Goal: Task Accomplishment & Management: Use online tool/utility

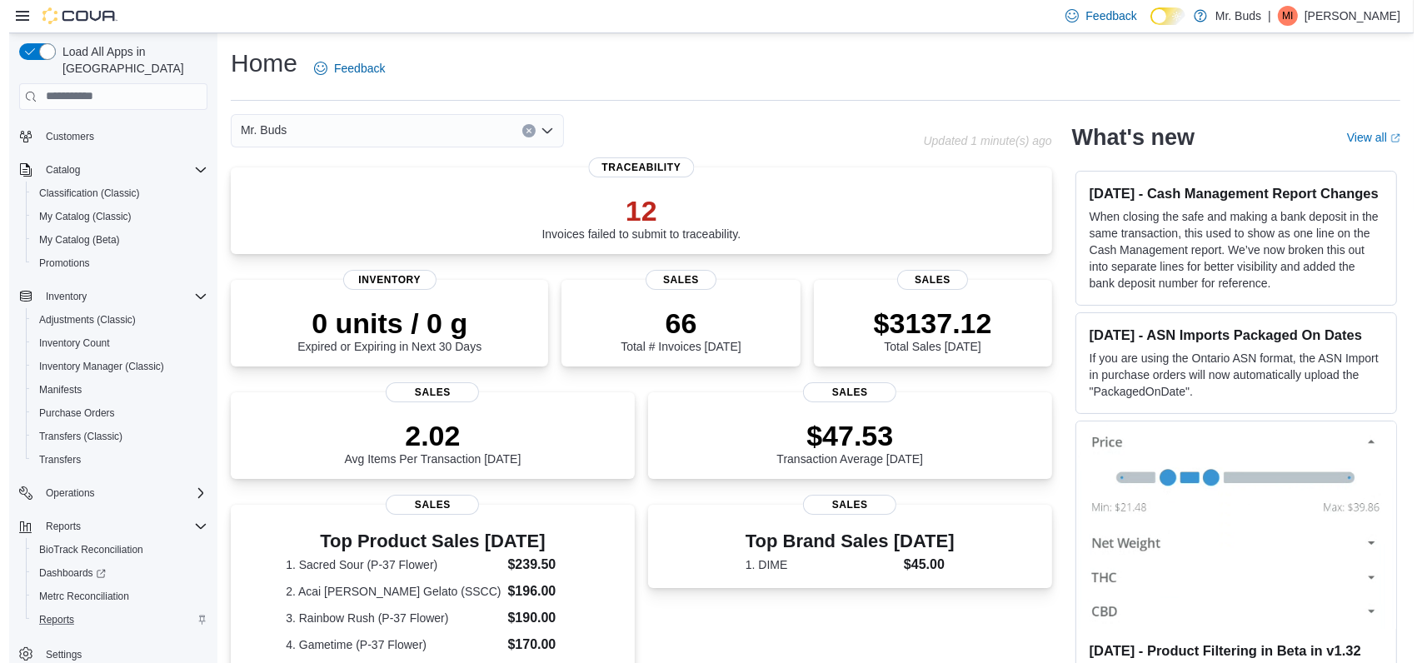
scroll to position [68, 0]
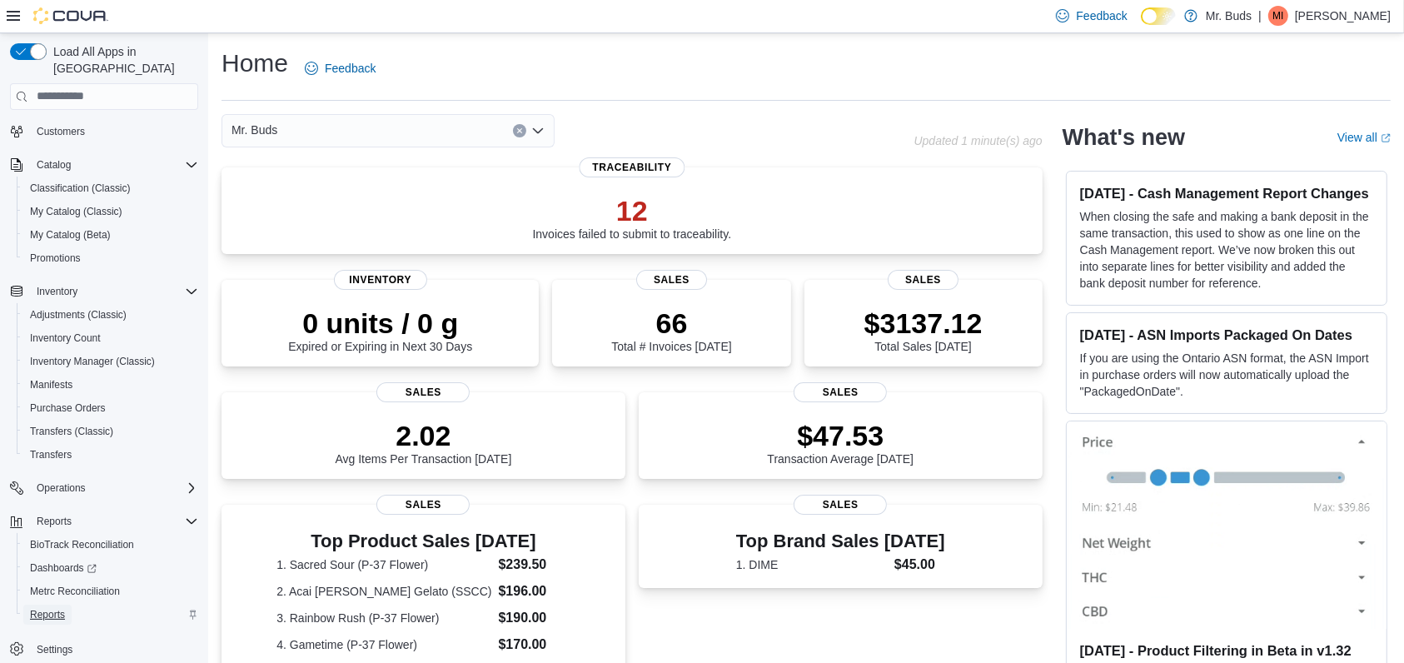
click at [40, 608] on span "Reports" at bounding box center [47, 614] width 35 height 13
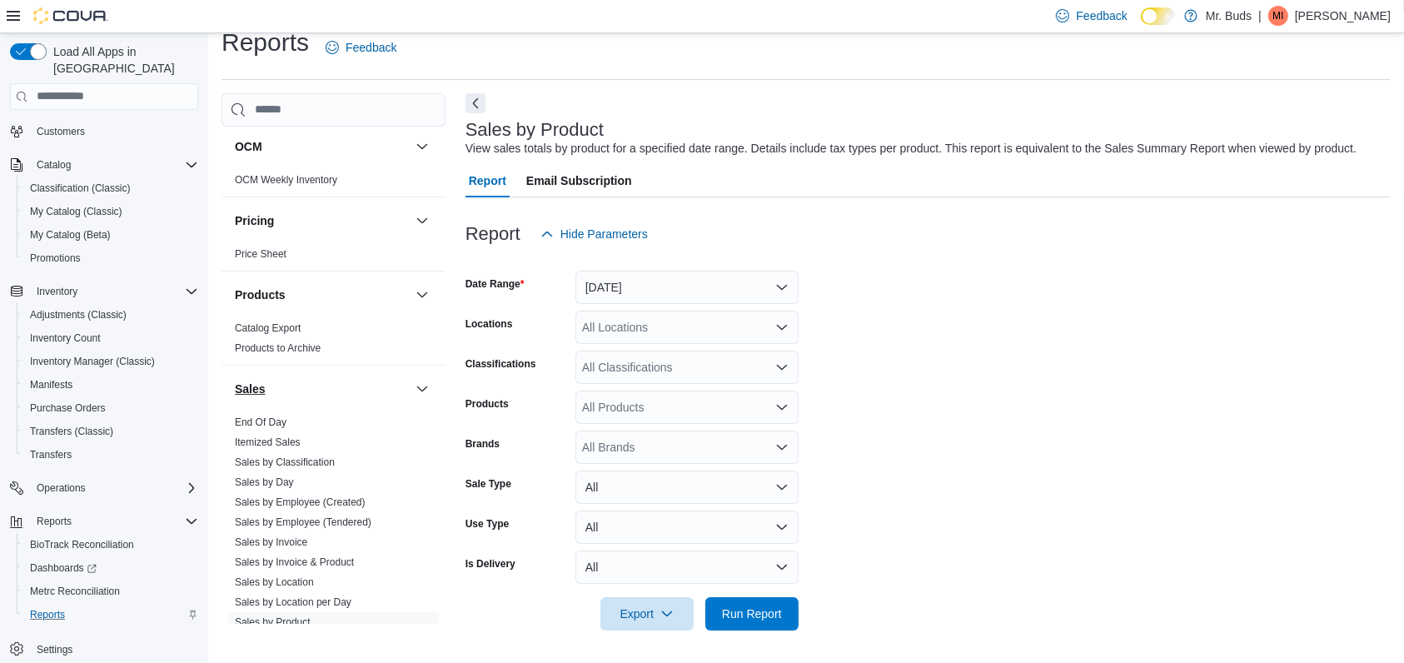
scroll to position [999, 0]
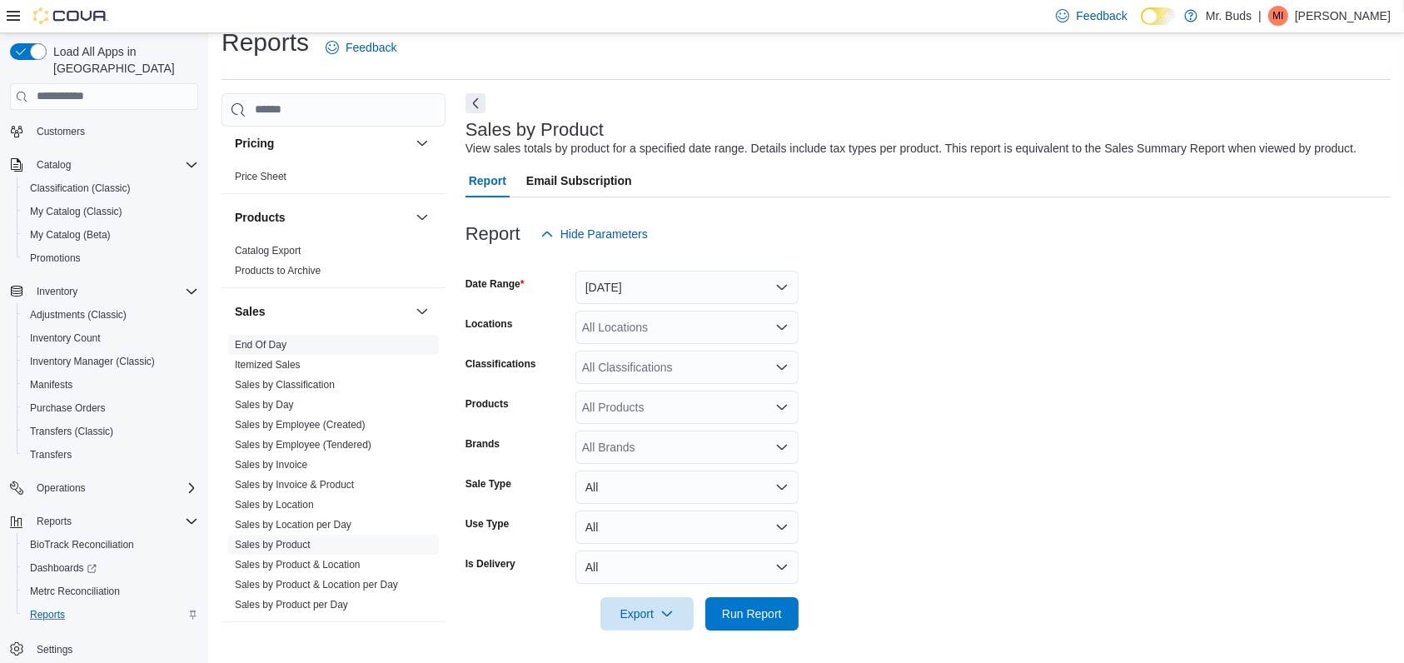
drag, startPoint x: 267, startPoint y: 343, endPoint x: 359, endPoint y: 370, distance: 96.2
click at [267, 343] on link "End Of Day" at bounding box center [261, 345] width 52 height 12
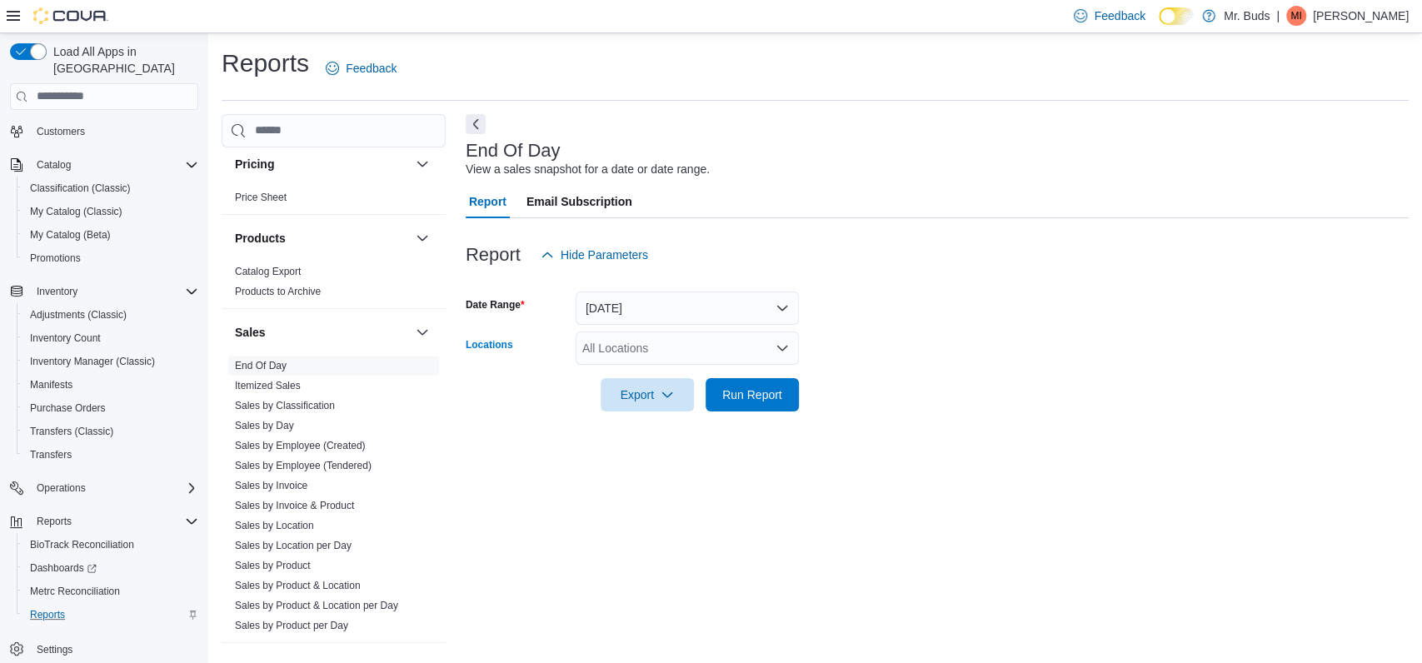
click at [698, 349] on div "All Locations" at bounding box center [687, 347] width 223 height 33
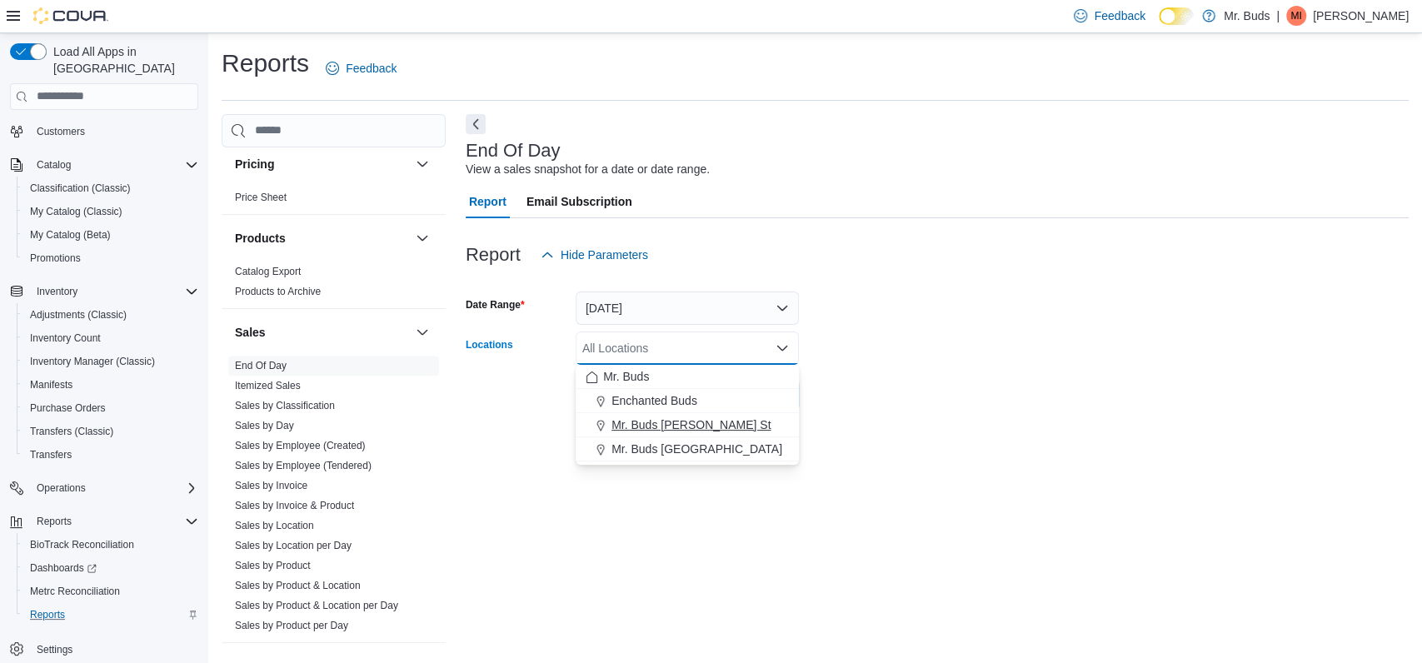
click at [631, 413] on button "Mr. Buds [PERSON_NAME] St" at bounding box center [687, 425] width 223 height 24
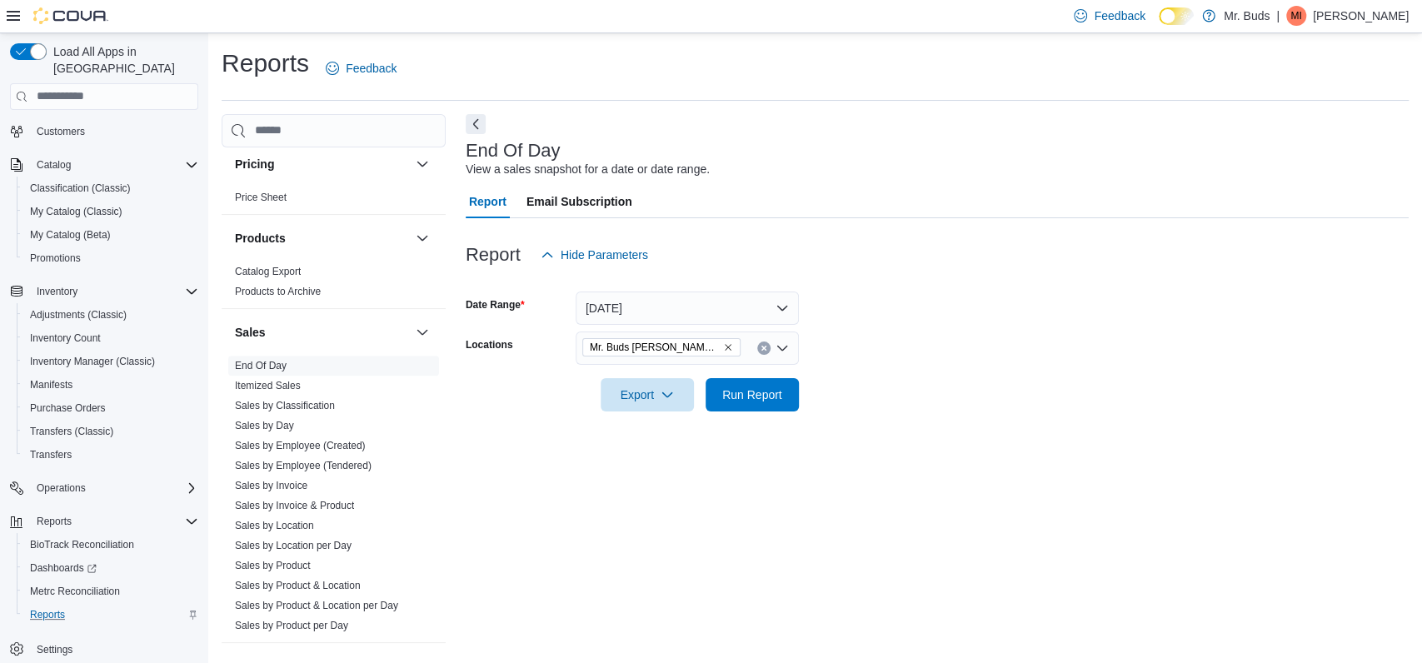
click at [844, 498] on div "End Of Day View a sales snapshot for a date or date range. Report Email Subscri…" at bounding box center [937, 379] width 943 height 531
drag, startPoint x: 741, startPoint y: 395, endPoint x: 737, endPoint y: 409, distance: 14.8
click at [744, 395] on span "Run Report" at bounding box center [752, 394] width 60 height 17
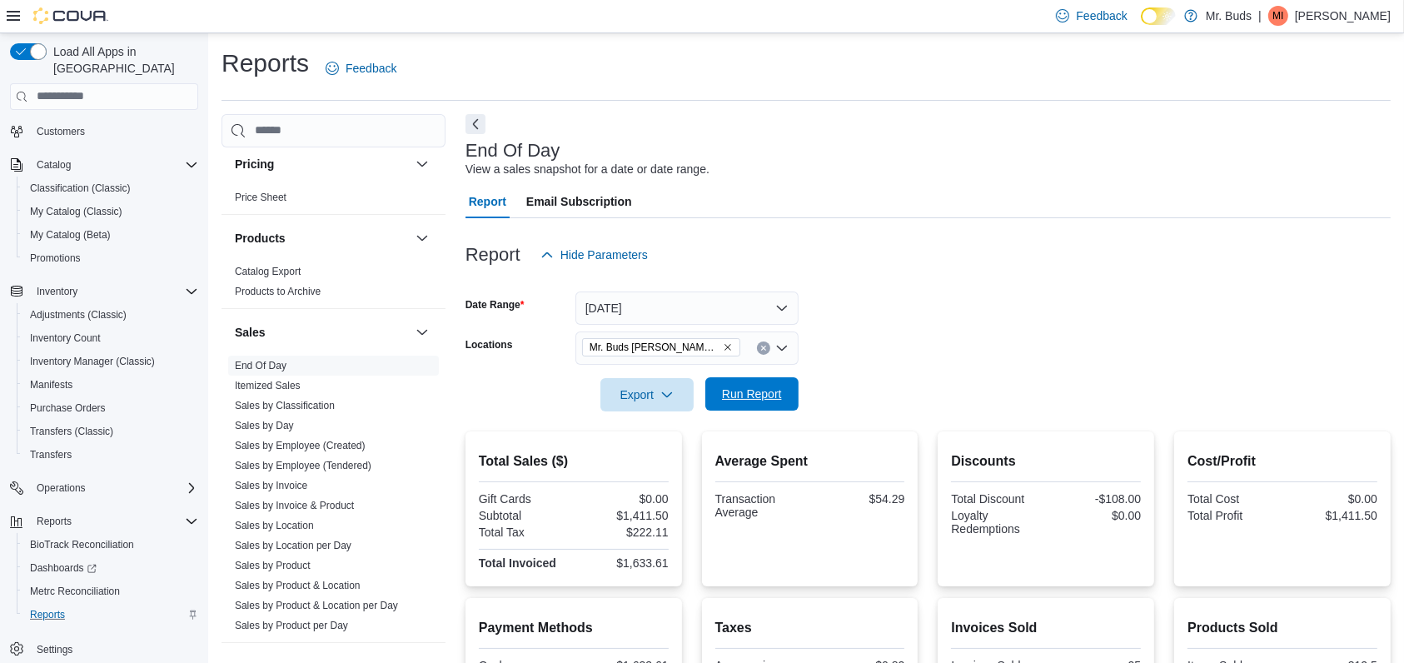
click at [752, 387] on span "Run Report" at bounding box center [752, 394] width 60 height 17
click at [766, 348] on icon "Clear input" at bounding box center [763, 348] width 7 height 7
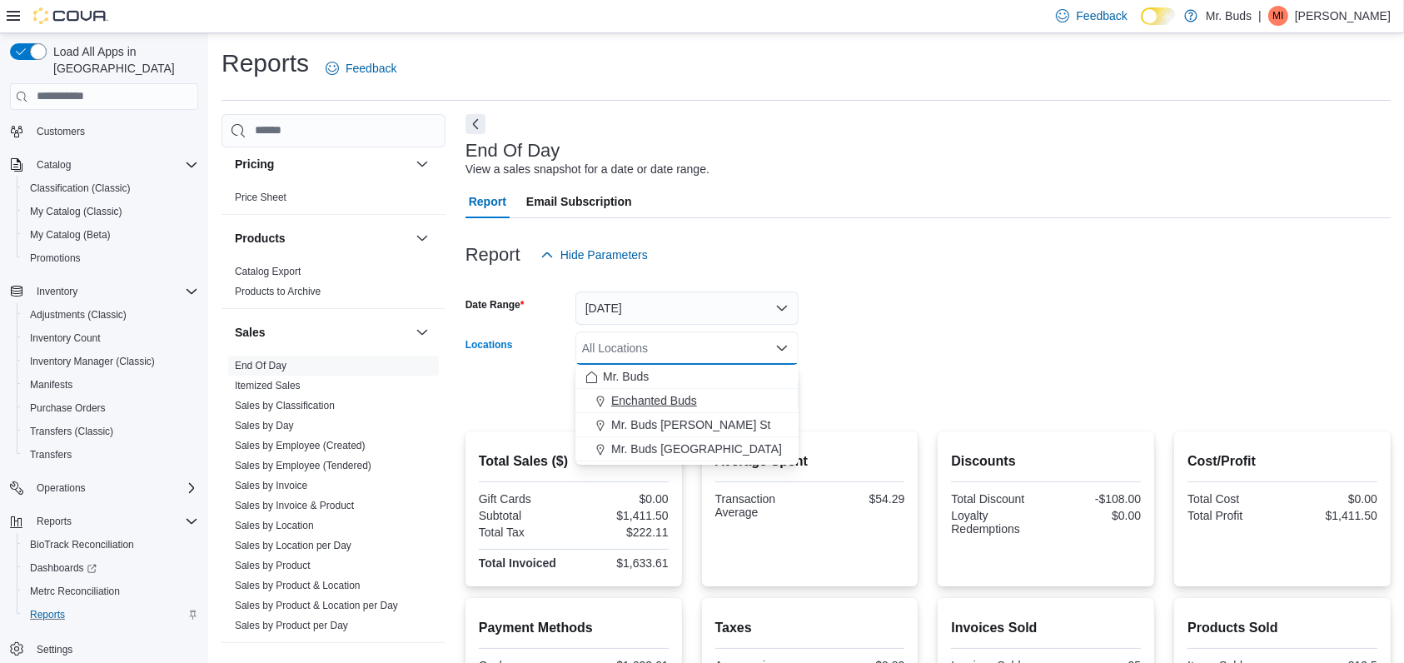
click at [697, 401] on div "Enchanted Buds" at bounding box center [686, 400] width 203 height 17
click at [899, 359] on form "Date Range [DATE] Locations Enchanted Buds Combo box. Selected. Enchanted Buds.…" at bounding box center [928, 342] width 925 height 140
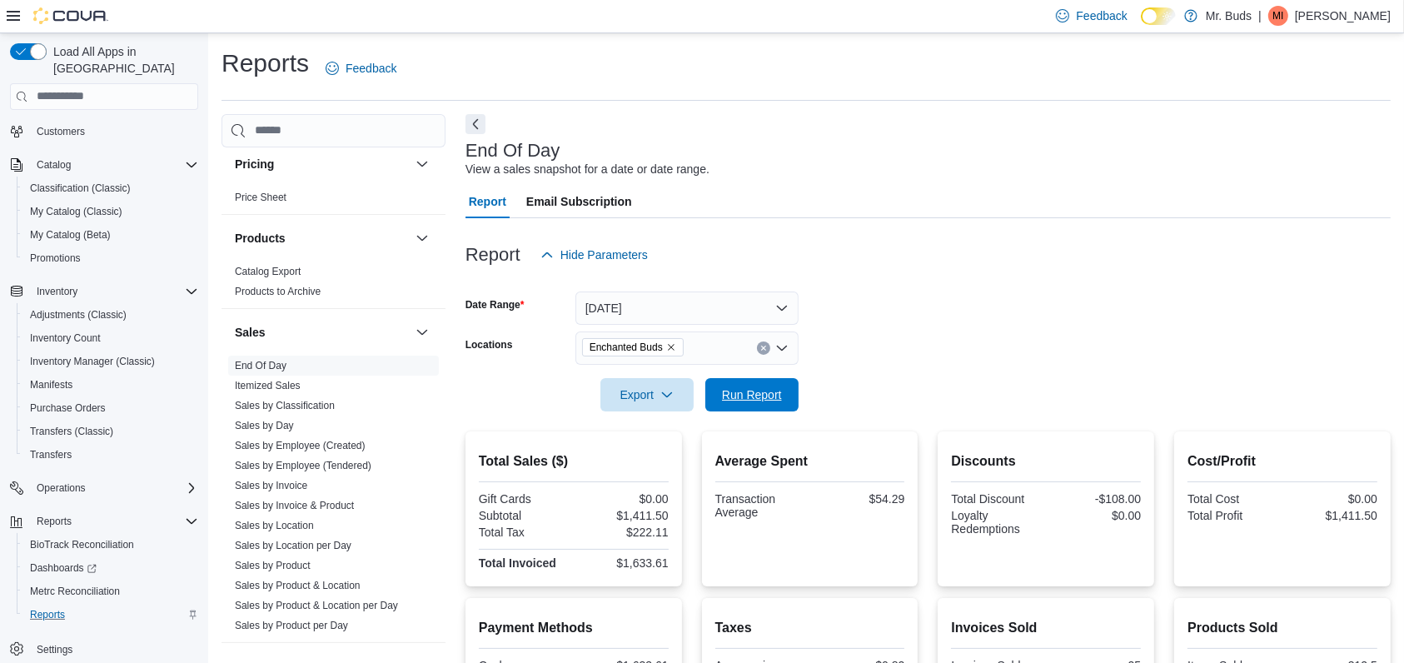
click at [753, 399] on span "Run Report" at bounding box center [752, 394] width 60 height 17
click at [670, 346] on icon "Remove Enchanted Buds from selection in this group" at bounding box center [671, 347] width 10 height 10
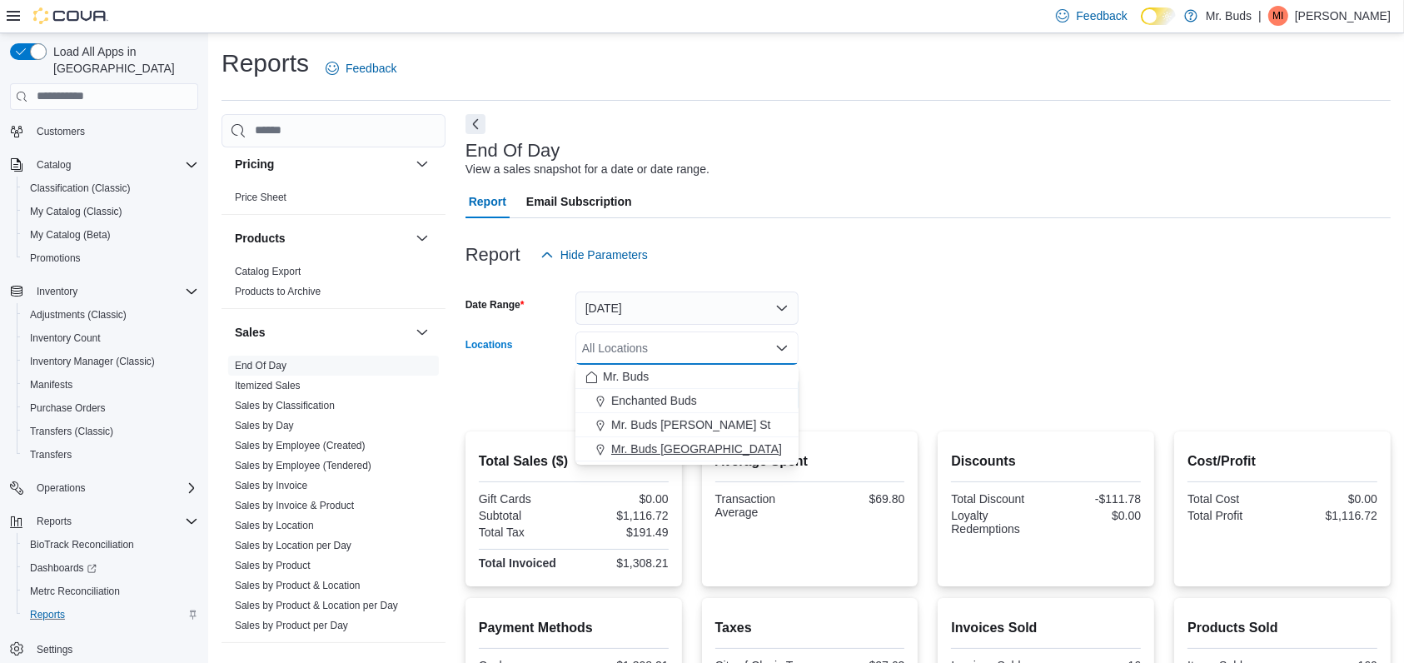
click at [695, 441] on span "Mr. Buds [GEOGRAPHIC_DATA]" at bounding box center [696, 449] width 171 height 17
click at [1033, 356] on form "Date Range [DATE] Locations Mr. Buds [GEOGRAPHIC_DATA] Combo box. Selected. Mr.…" at bounding box center [928, 342] width 925 height 140
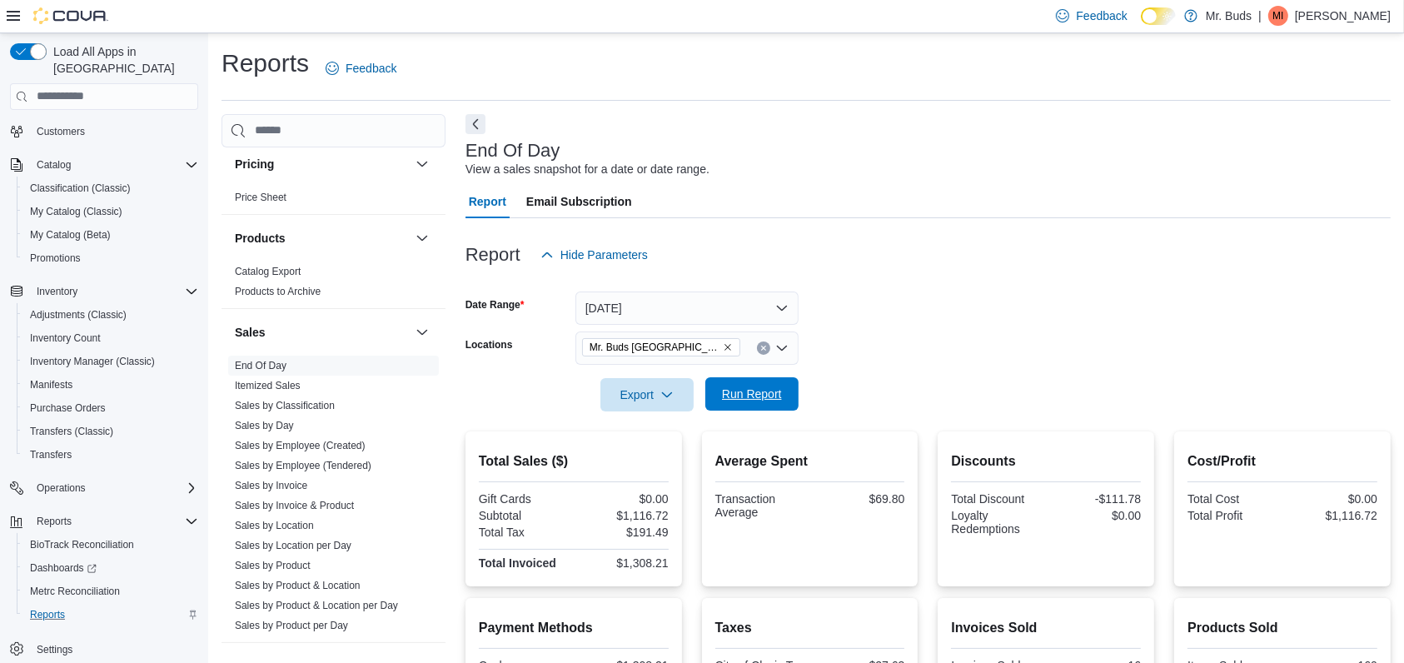
click at [741, 401] on span "Run Report" at bounding box center [752, 394] width 60 height 17
click at [723, 343] on icon "Remove Mr. Buds Prince Street from selection in this group" at bounding box center [728, 347] width 10 height 10
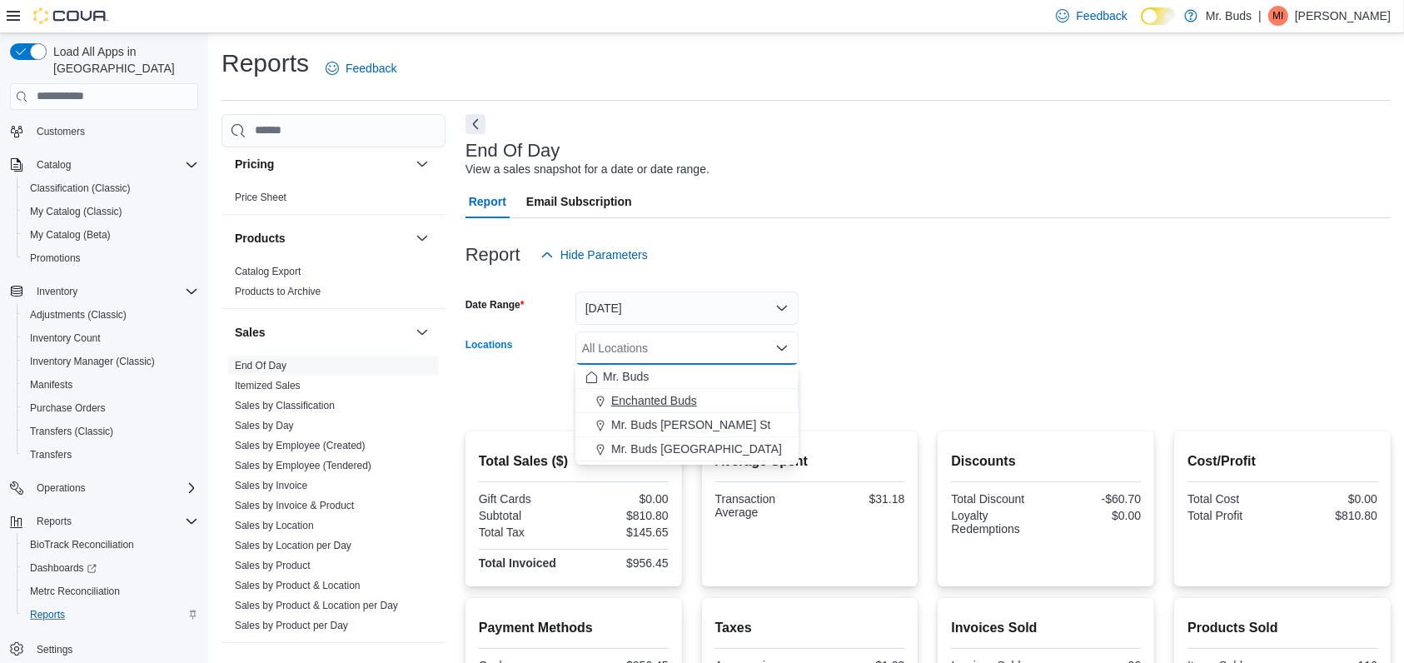
click at [681, 403] on span "Enchanted Buds" at bounding box center [654, 400] width 86 height 17
click at [955, 352] on form "Date Range [DATE] Locations Enchanted Buds Combo box. Selected. Enchanted Buds.…" at bounding box center [928, 342] width 925 height 140
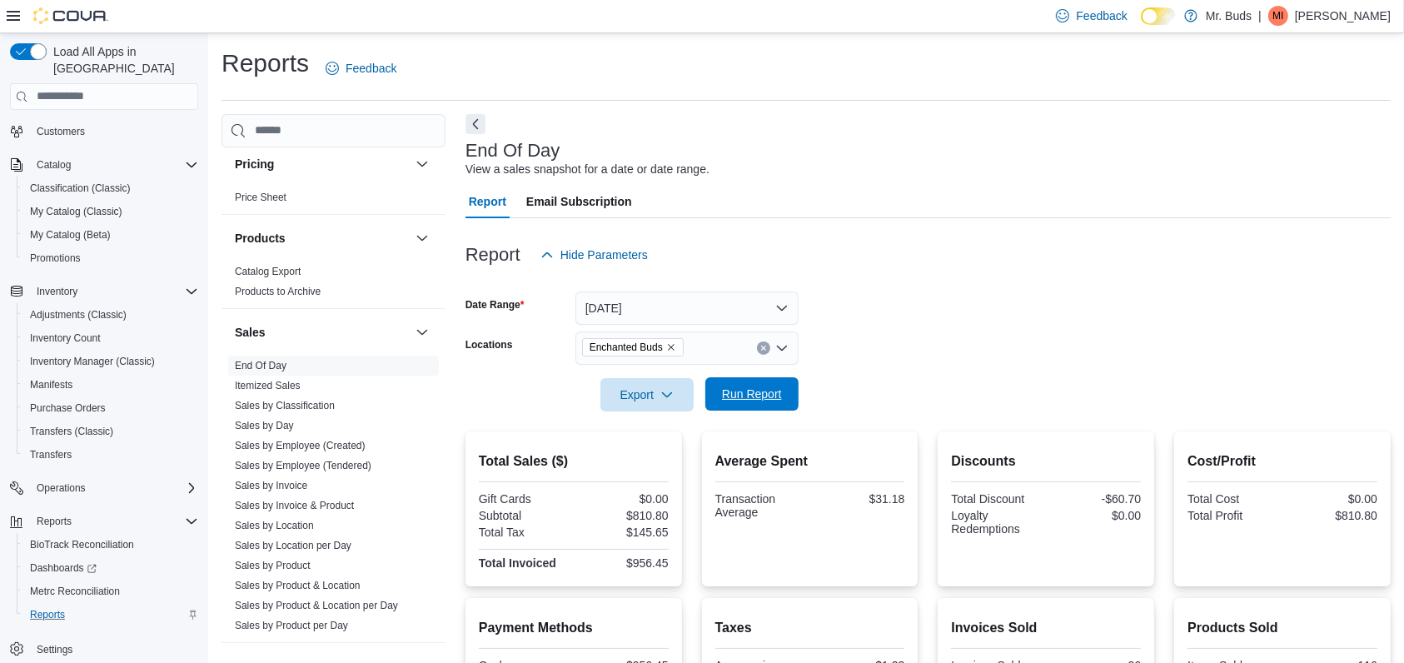
click at [771, 388] on span "Run Report" at bounding box center [752, 394] width 60 height 17
